Goal: Task Accomplishment & Management: Manage account settings

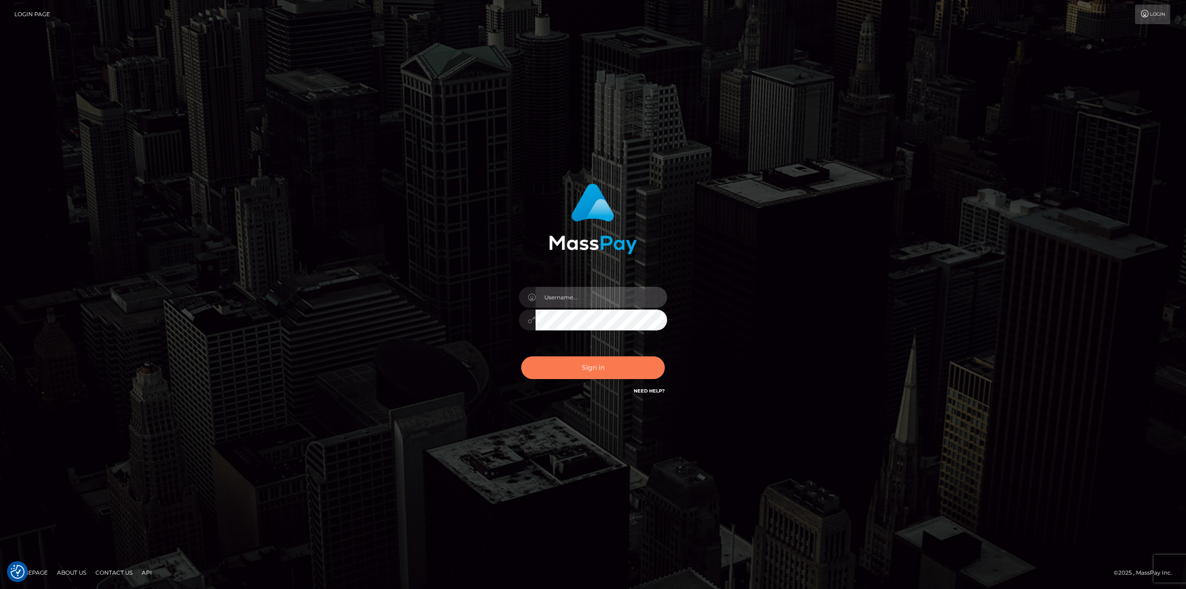
type input "javier.molina"
click at [605, 364] on button "Sign in" at bounding box center [593, 367] width 144 height 23
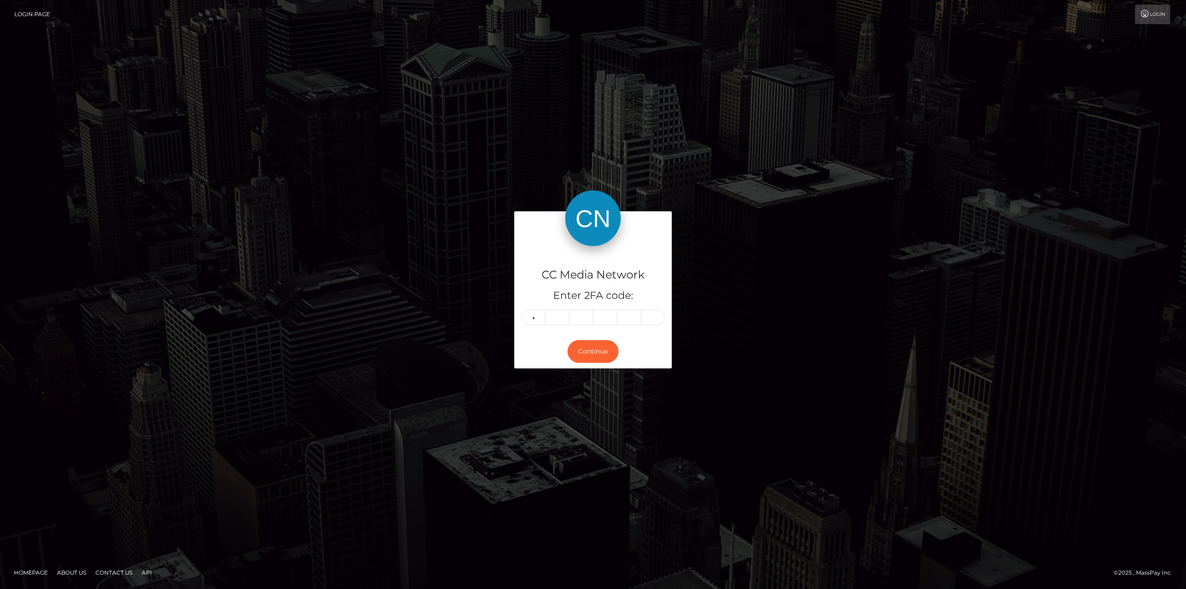
type input "7"
type input "2"
type input "6"
type input "0"
type input "3"
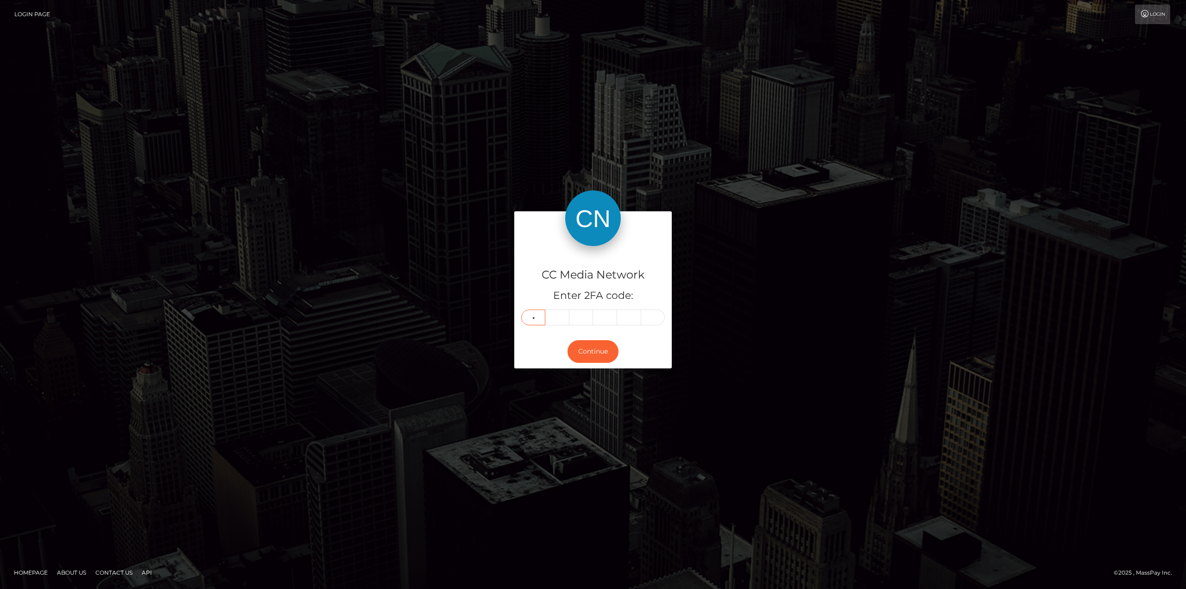
type input "8"
type input "4"
type input "2"
type input "1"
type input "9"
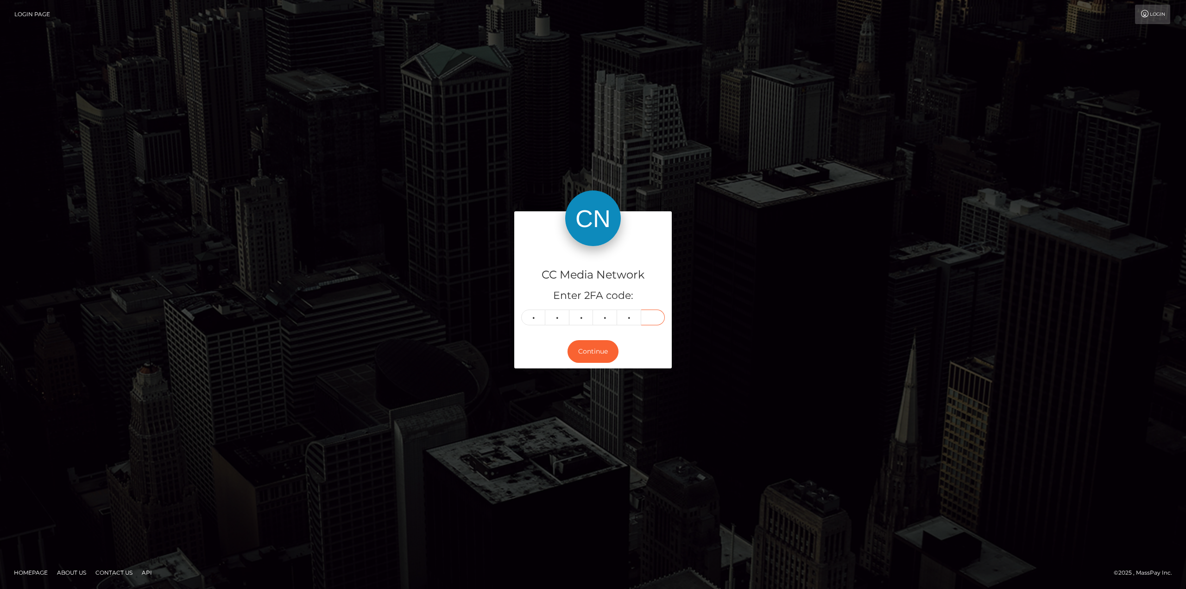
type input "7"
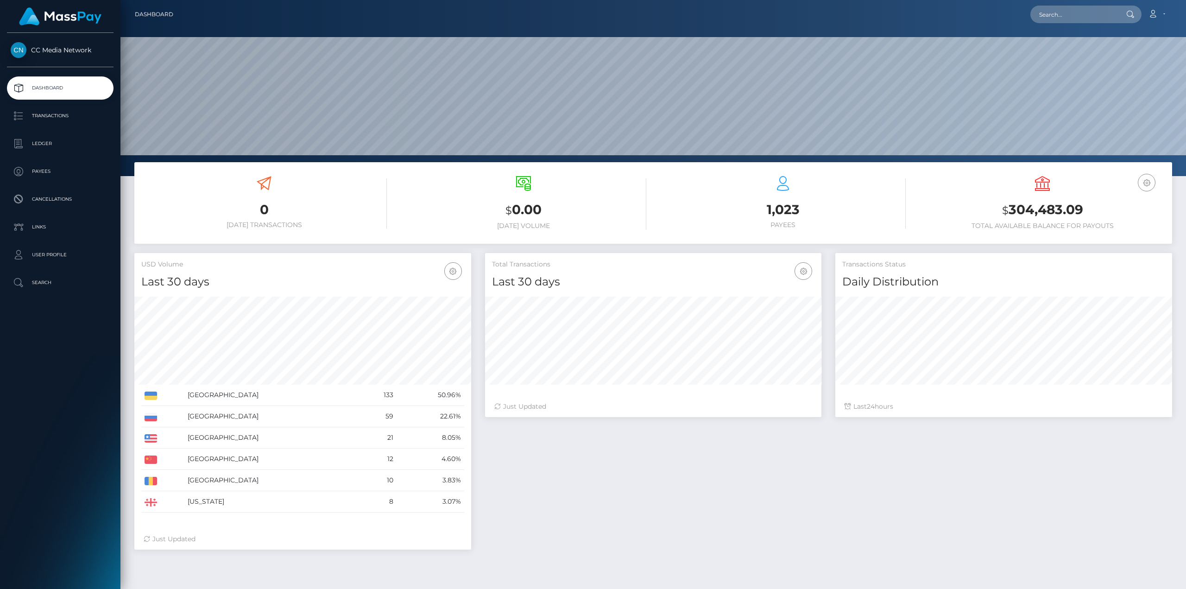
scroll to position [164, 336]
